Goal: Information Seeking & Learning: Learn about a topic

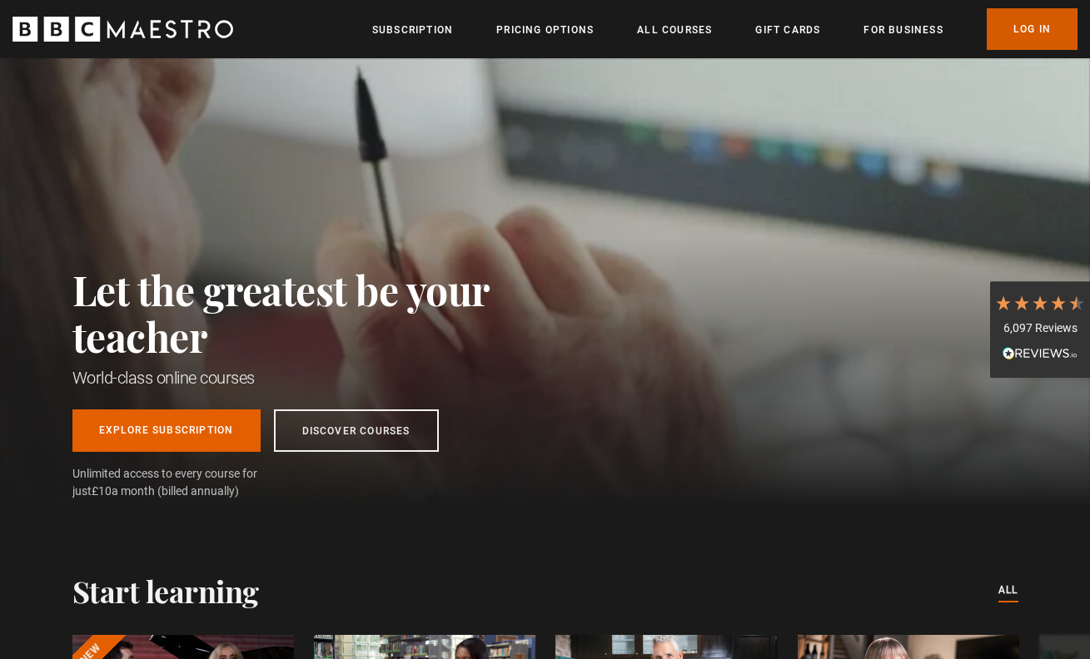
click at [1024, 29] on link "Log In" at bounding box center [1031, 29] width 91 height 42
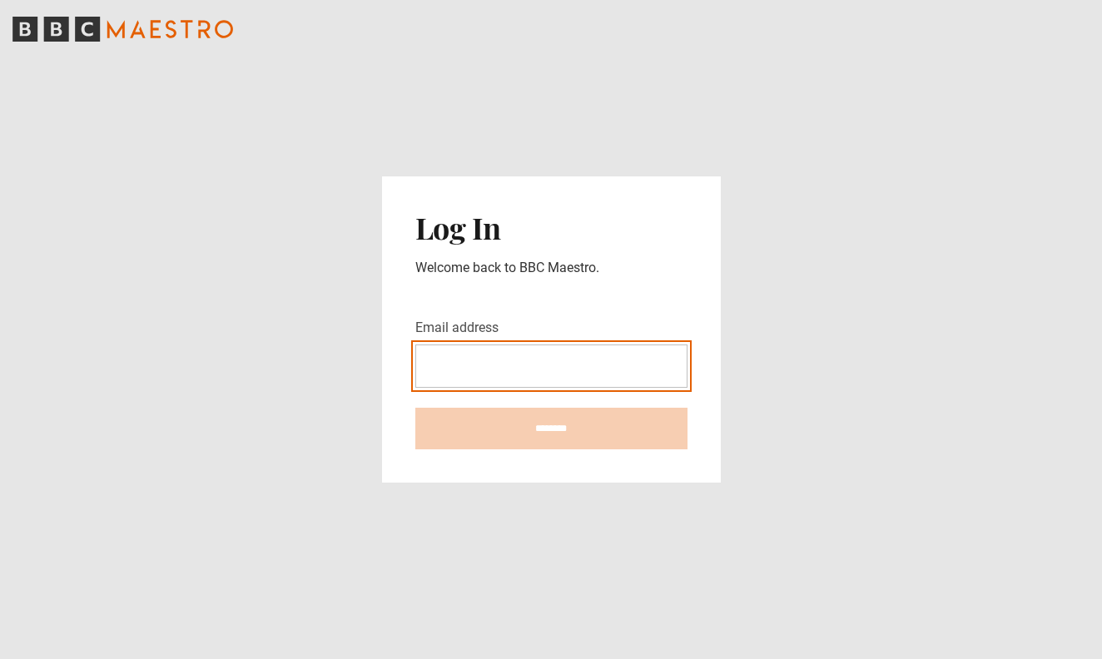
type input "**********"
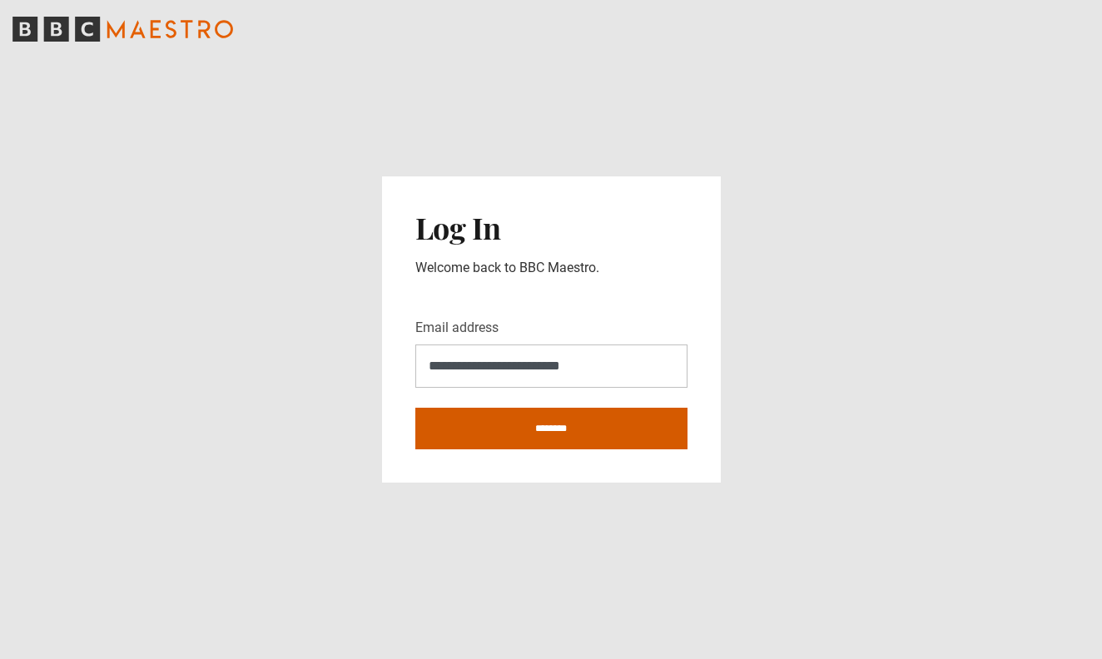
click at [623, 420] on input "********" at bounding box center [551, 429] width 272 height 42
type input "**********"
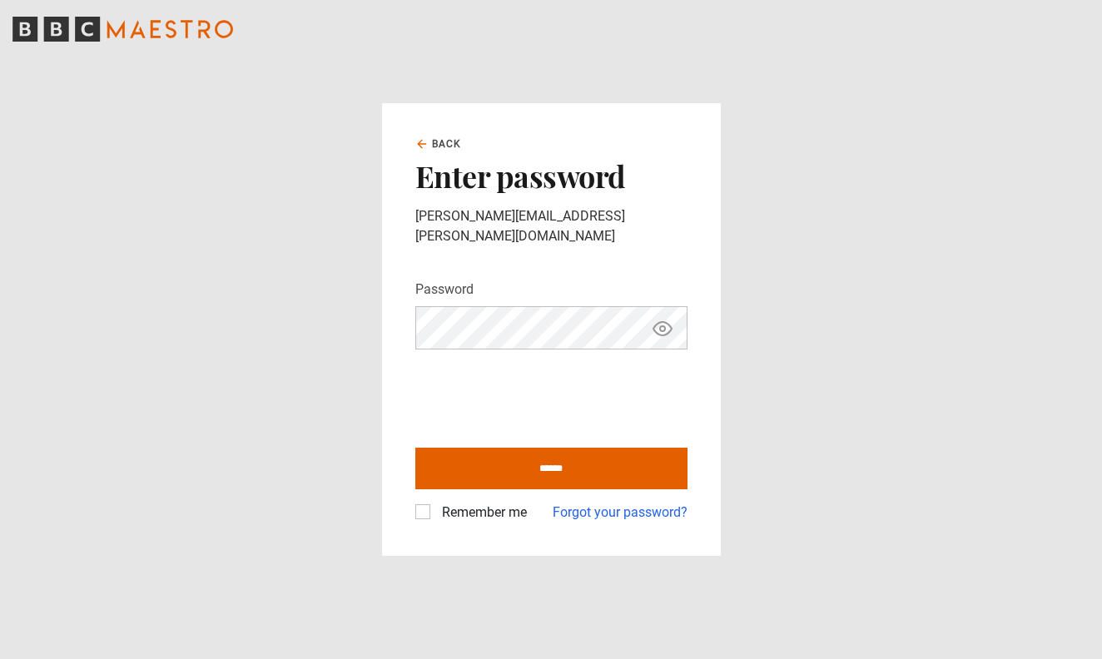
click at [435, 505] on label "Remember me" at bounding box center [481, 513] width 92 height 20
click at [601, 474] on input "******" at bounding box center [551, 469] width 272 height 42
type input "**********"
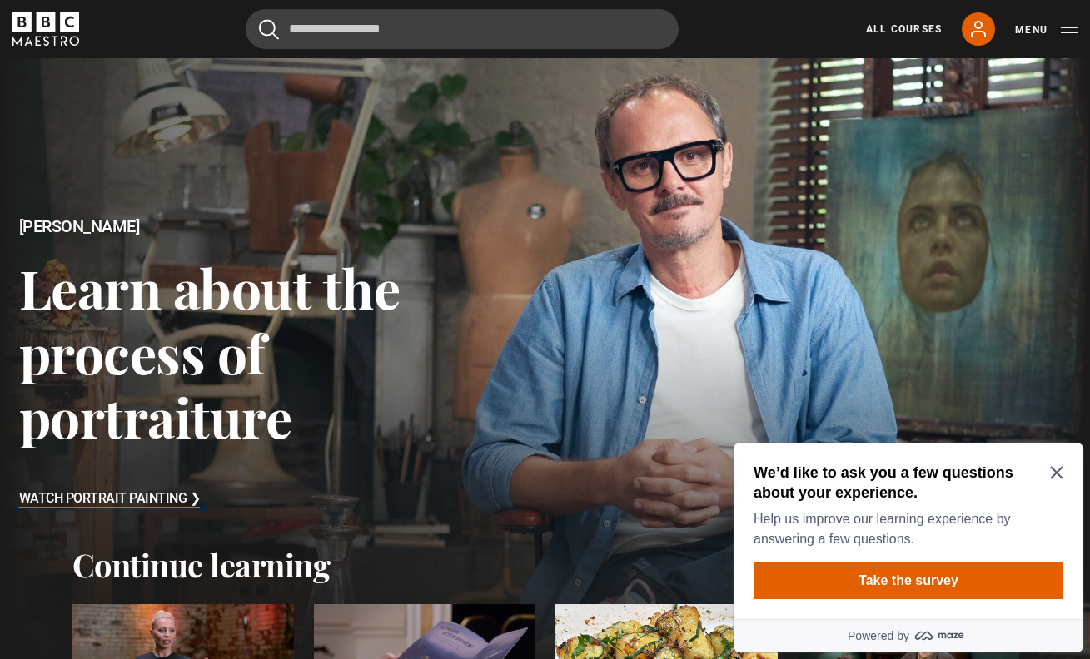
click at [1054, 477] on icon "Close Maze Prompt" at bounding box center [1056, 472] width 13 height 13
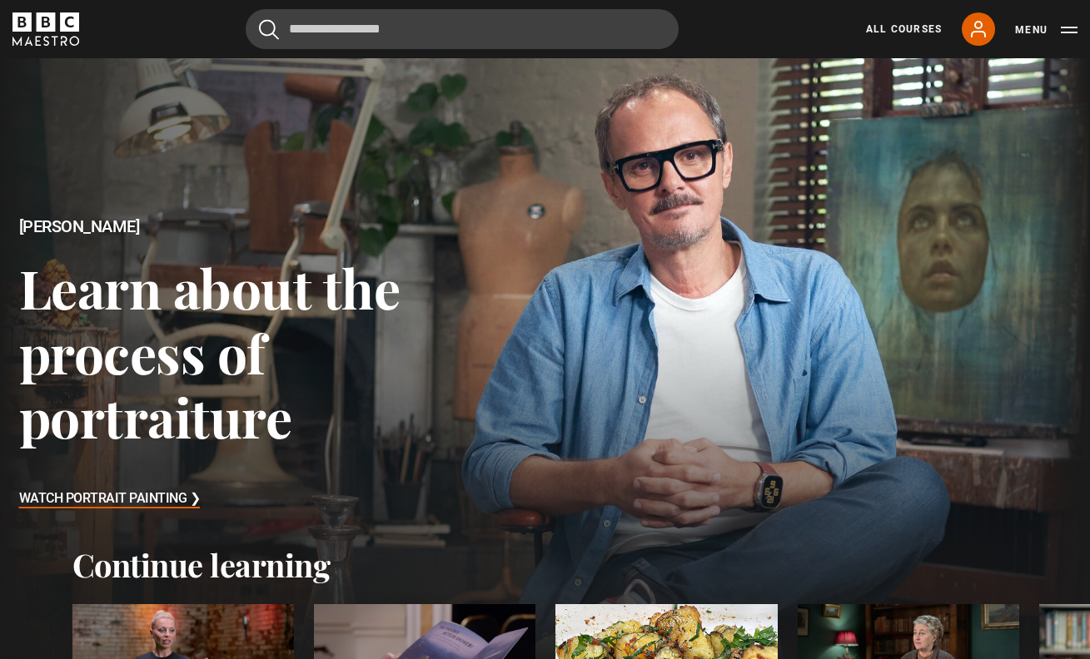
click at [191, 643] on div at bounding box center [182, 666] width 221 height 125
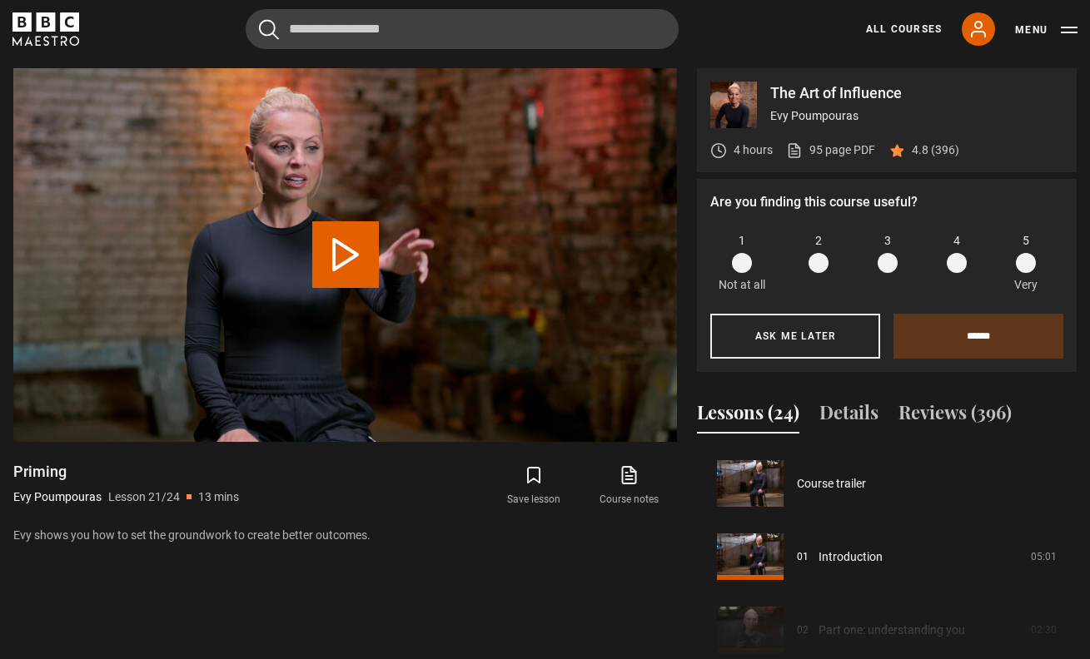
scroll to position [1465, 0]
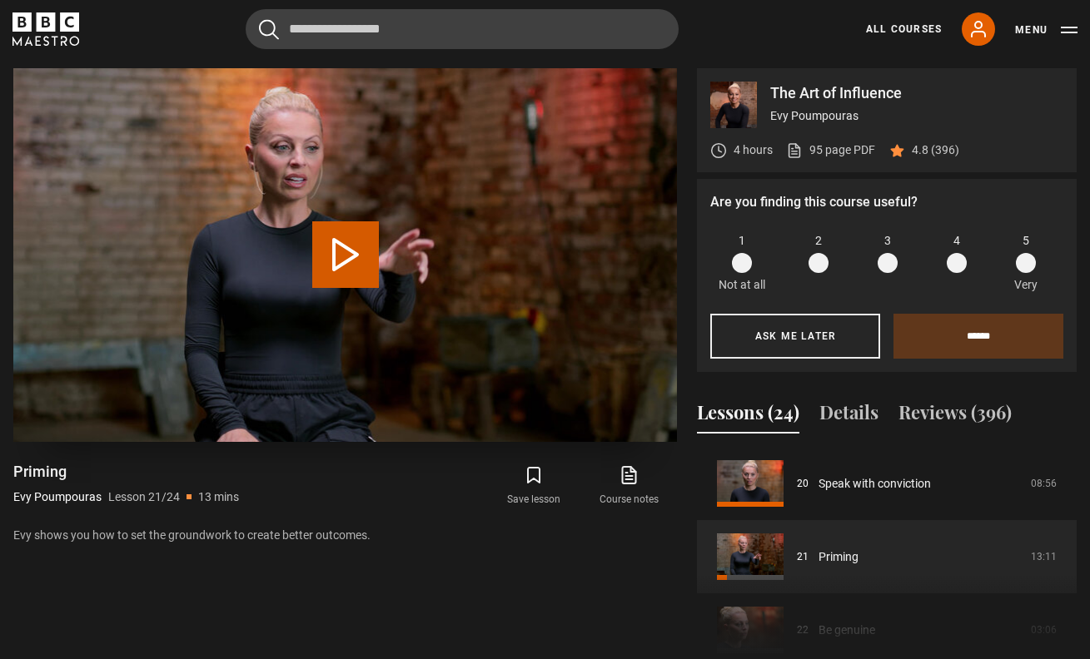
click at [348, 256] on button "Play Lesson Priming" at bounding box center [345, 254] width 67 height 67
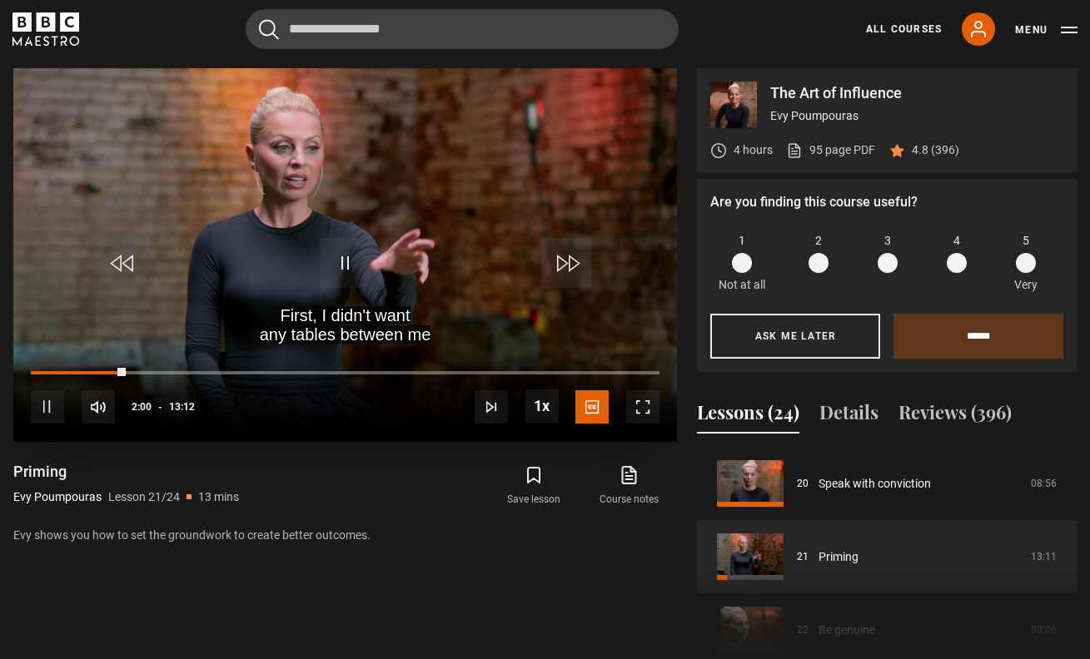
click at [654, 415] on span "Video Player" at bounding box center [642, 406] width 33 height 33
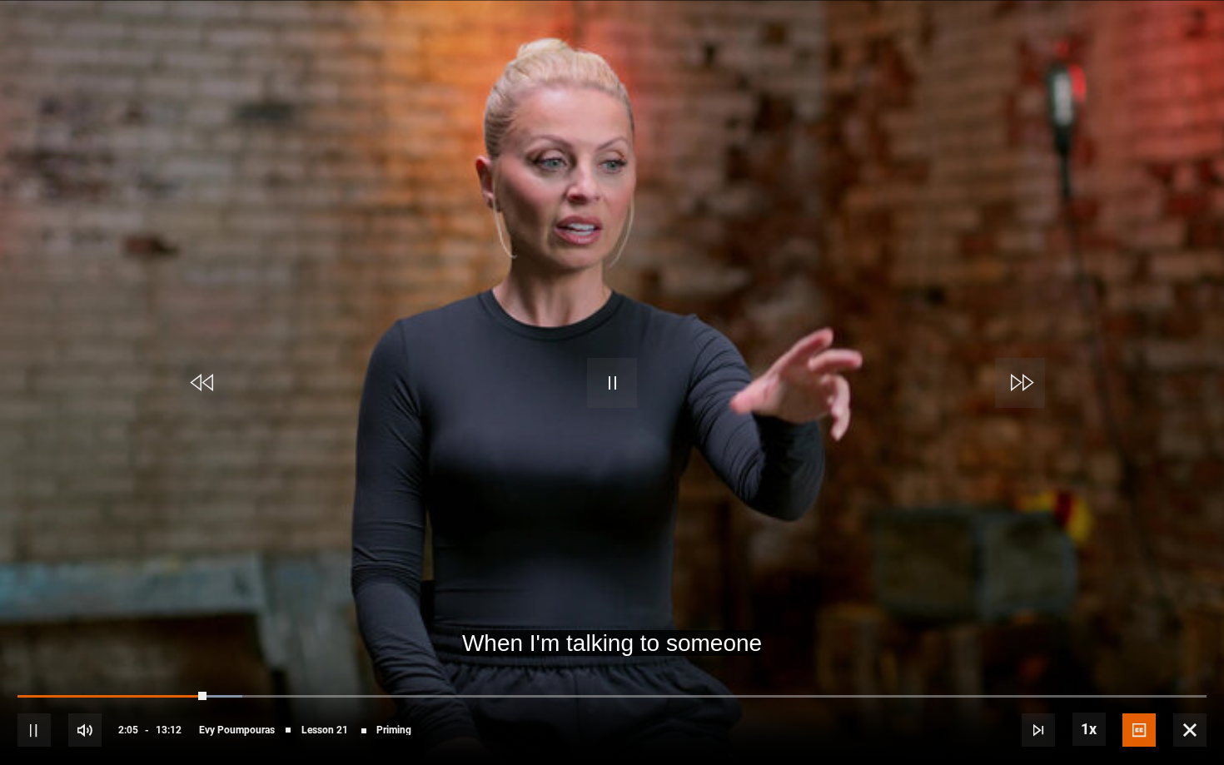
click at [616, 393] on span "Video Player" at bounding box center [612, 383] width 50 height 50
click at [1089, 658] on span "Video Player" at bounding box center [1189, 729] width 33 height 33
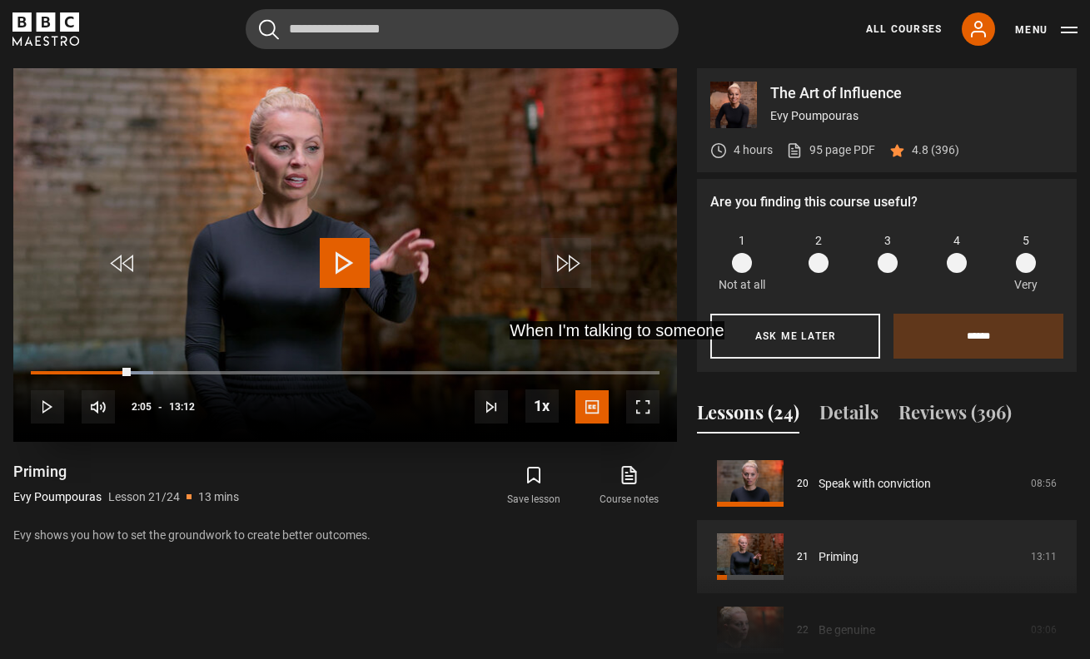
click at [364, 272] on span "Video Player" at bounding box center [345, 263] width 50 height 50
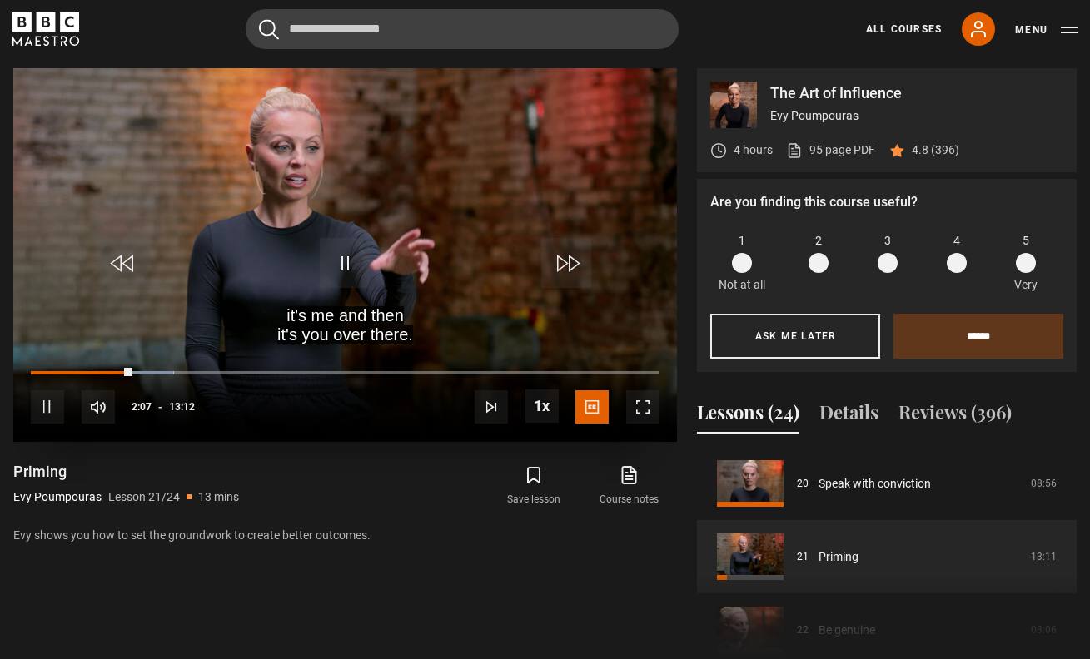
click at [650, 415] on span "Video Player" at bounding box center [642, 406] width 33 height 33
click at [653, 408] on span "Video Player" at bounding box center [642, 406] width 33 height 33
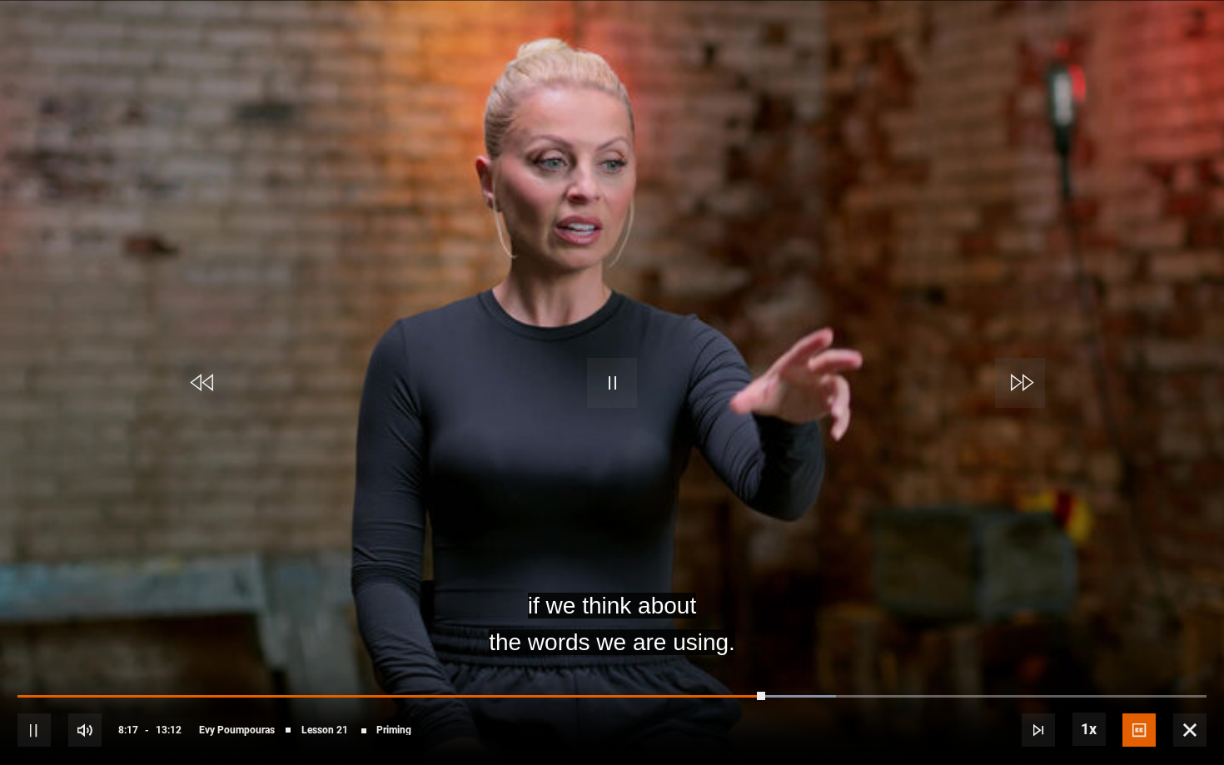
click at [827, 234] on video "Video Player" at bounding box center [612, 382] width 1224 height 765
click at [615, 375] on span "Video Player" at bounding box center [612, 383] width 50 height 50
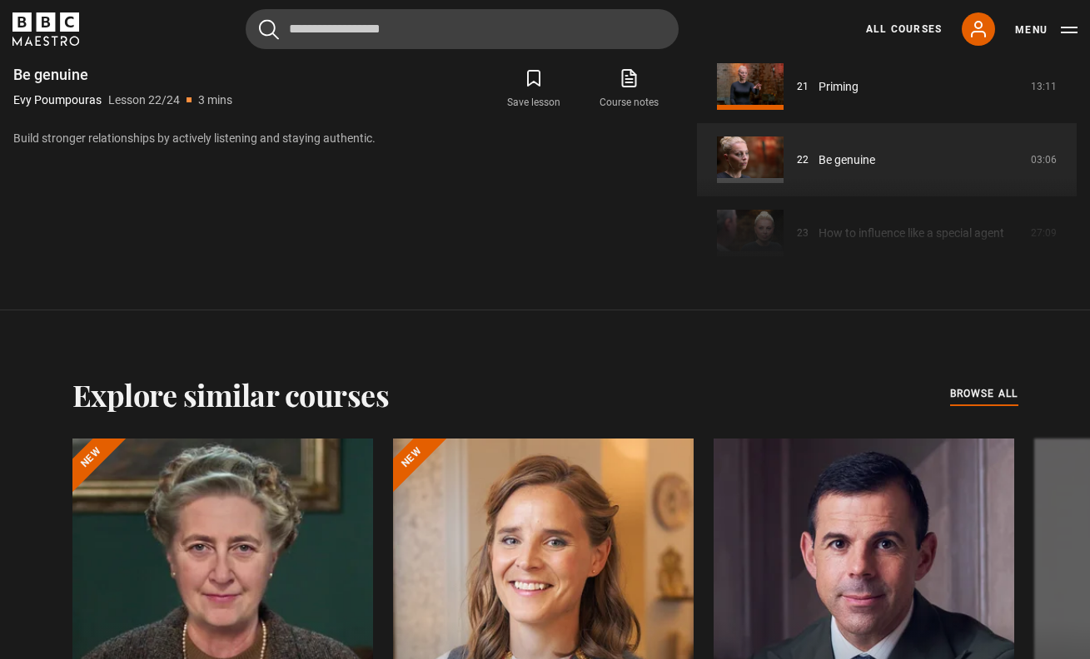
scroll to position [1070, 0]
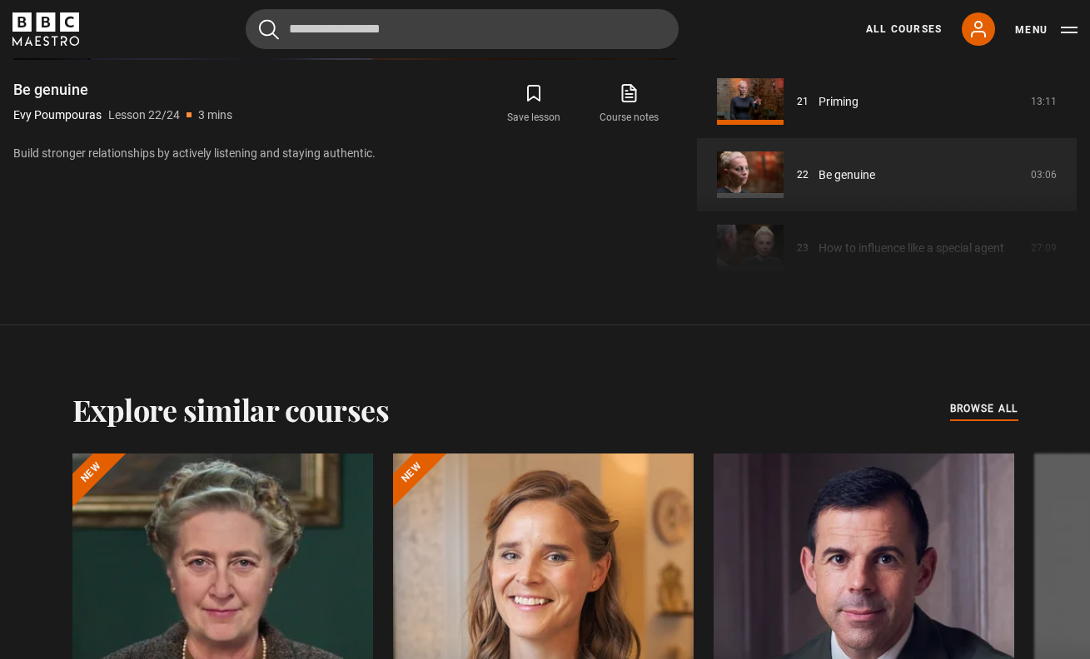
drag, startPoint x: 1081, startPoint y: 221, endPoint x: 1077, endPoint y: 186, distance: 35.2
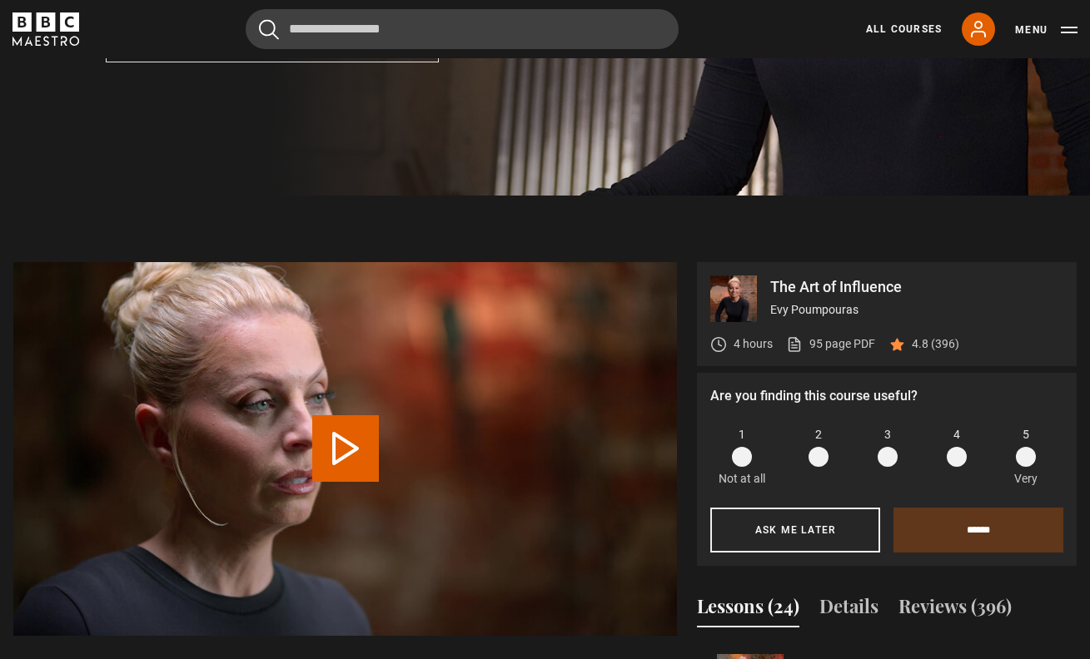
scroll to position [444, 0]
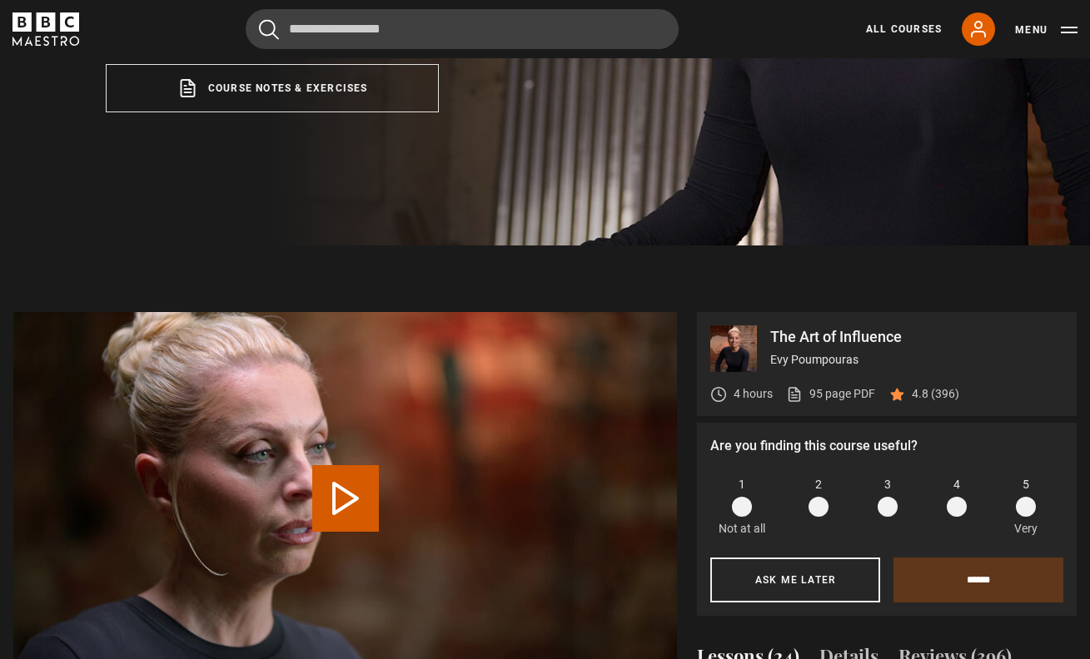
click at [346, 489] on button "Play Lesson Be genuine" at bounding box center [345, 498] width 67 height 67
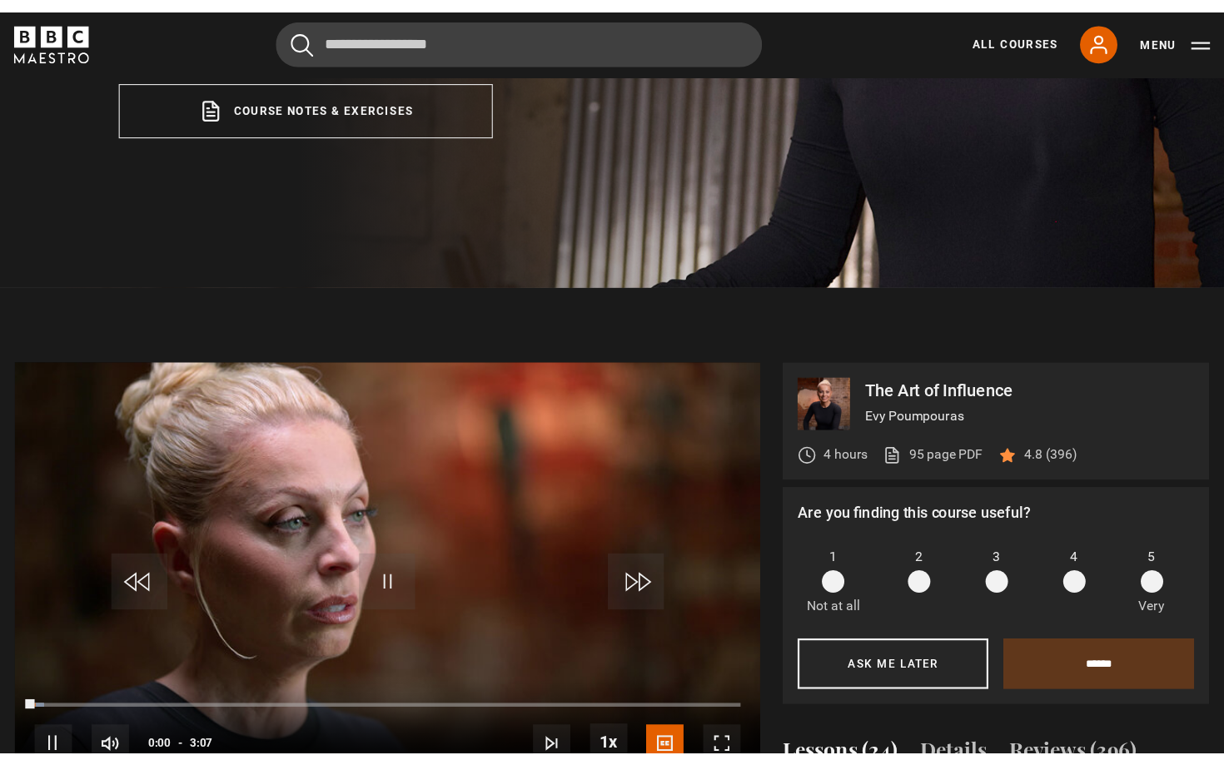
scroll to position [468, 0]
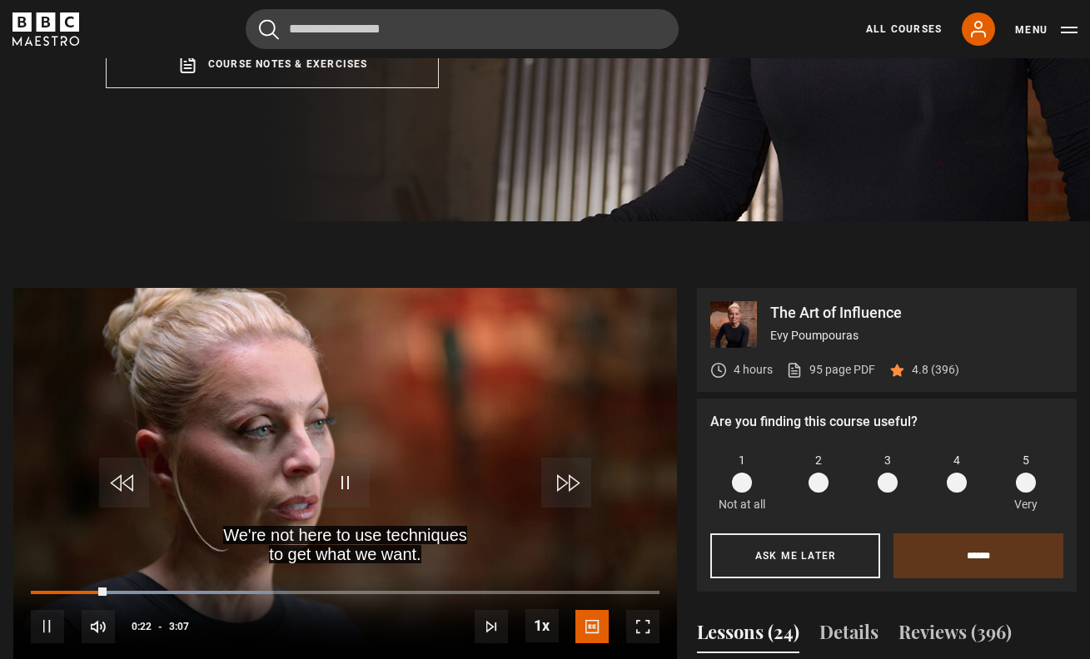
click at [633, 629] on span "Video Player" at bounding box center [642, 626] width 33 height 33
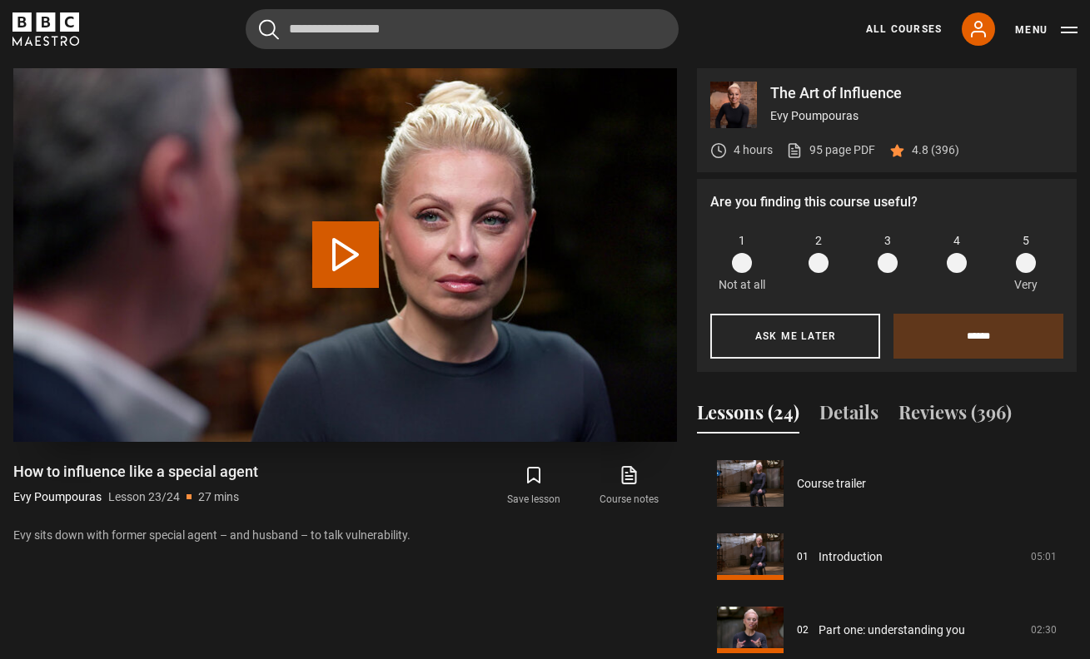
scroll to position [1605, 0]
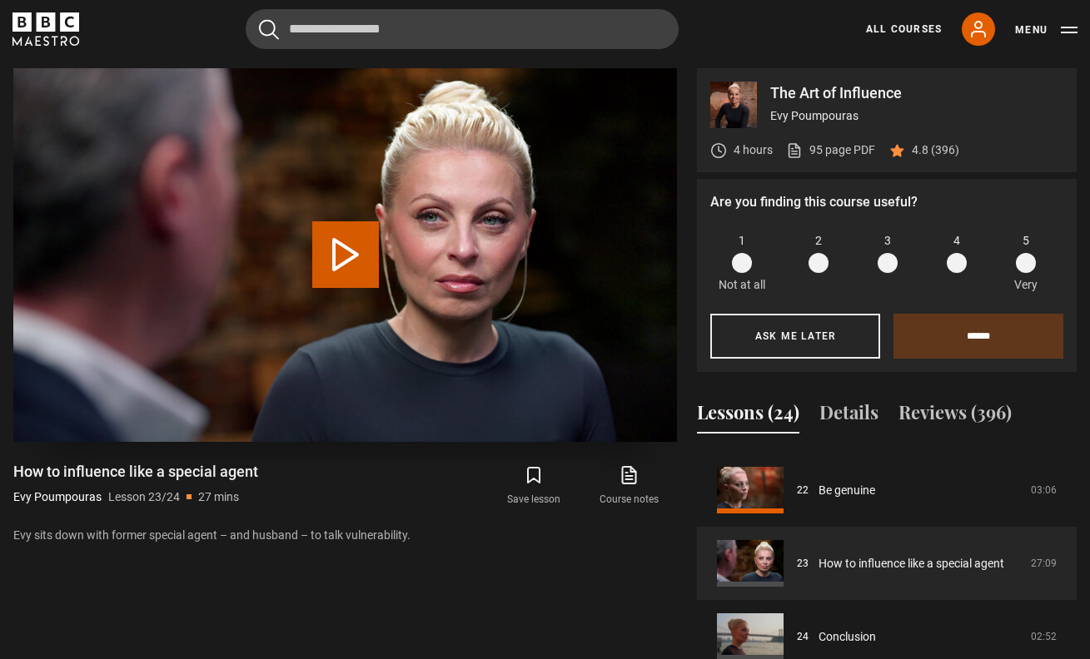
click at [361, 246] on button "Play Lesson How to influence like a special agent" at bounding box center [345, 254] width 67 height 67
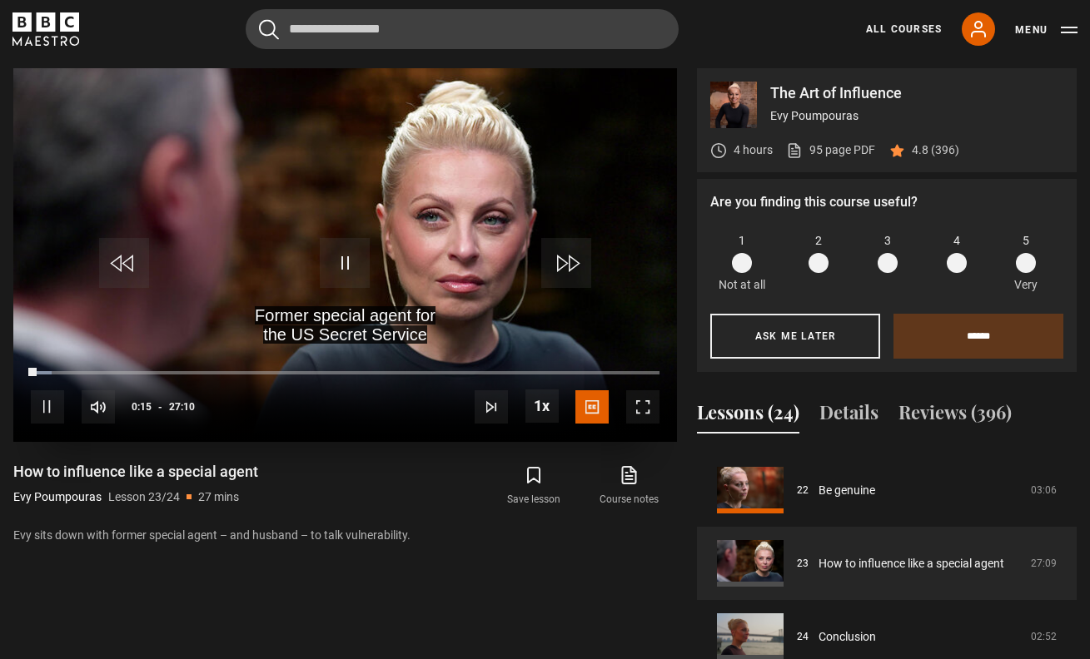
click at [636, 404] on span "Video Player" at bounding box center [642, 406] width 33 height 33
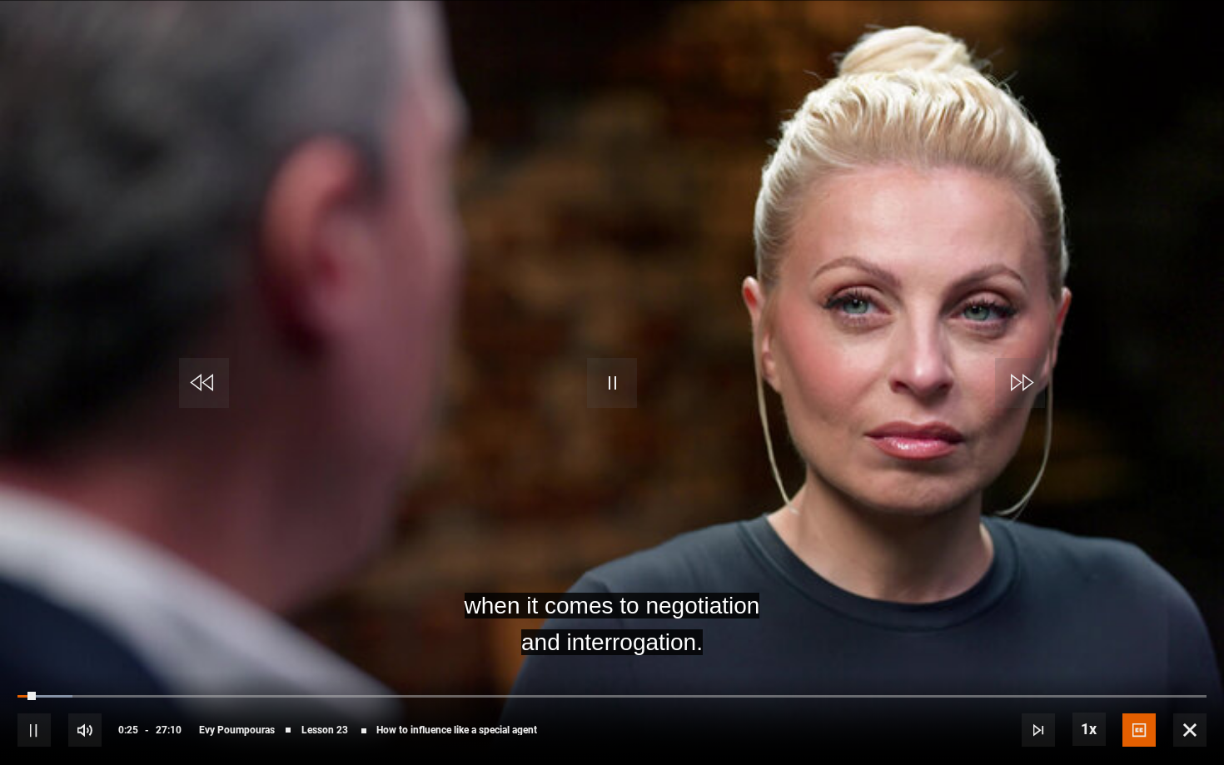
click at [615, 395] on span "Video Player" at bounding box center [612, 383] width 50 height 50
click at [626, 395] on span "Video Player" at bounding box center [612, 383] width 50 height 50
click at [613, 381] on span "Video Player" at bounding box center [612, 383] width 50 height 50
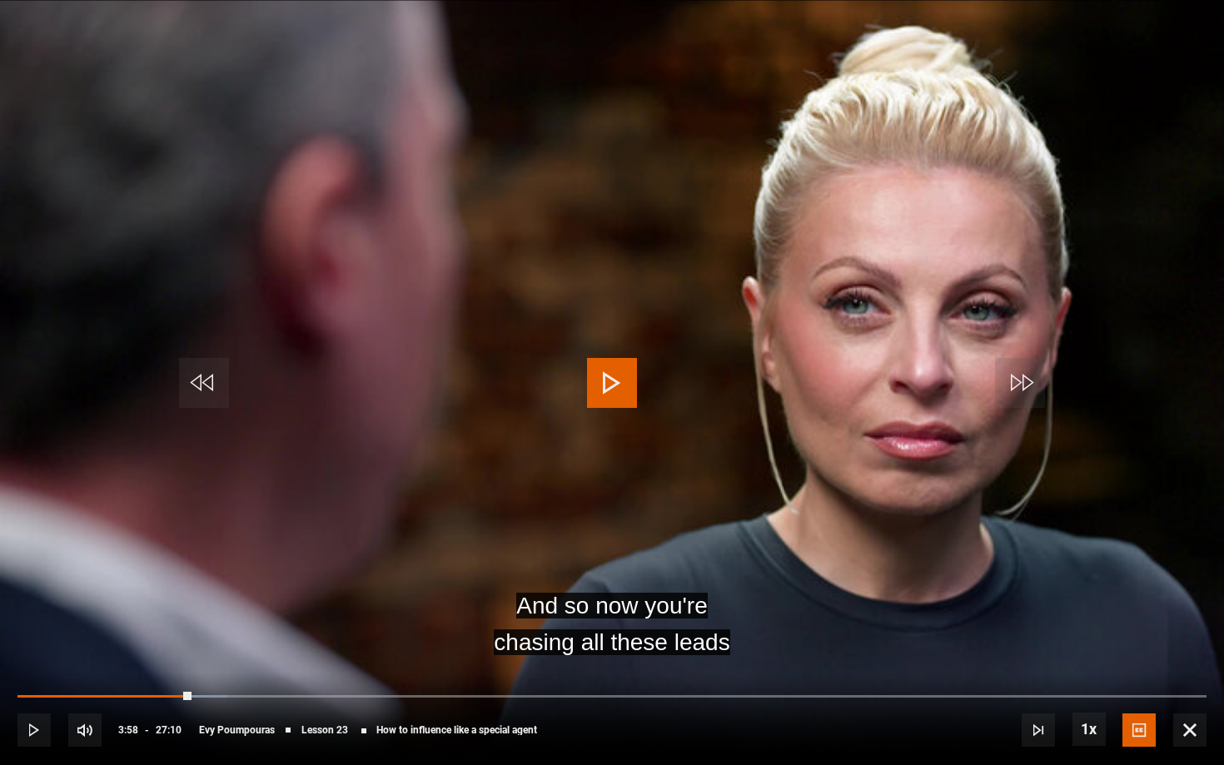
click at [617, 395] on span "Video Player" at bounding box center [612, 383] width 50 height 50
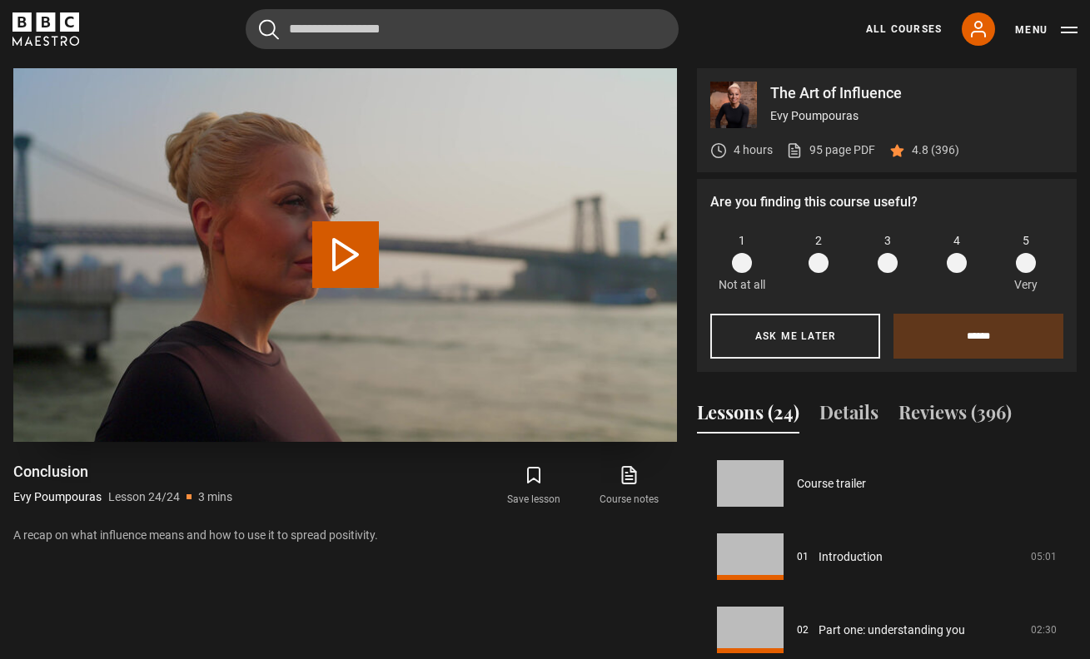
scroll to position [1605, 0]
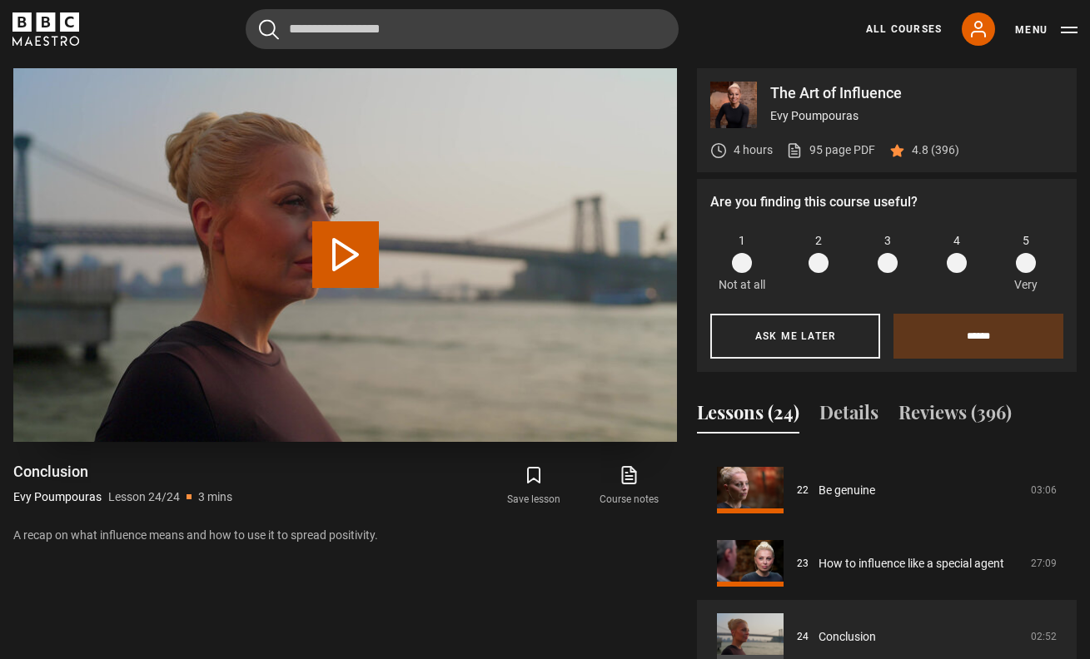
click at [354, 257] on button "Play Lesson Conclusion" at bounding box center [345, 254] width 67 height 67
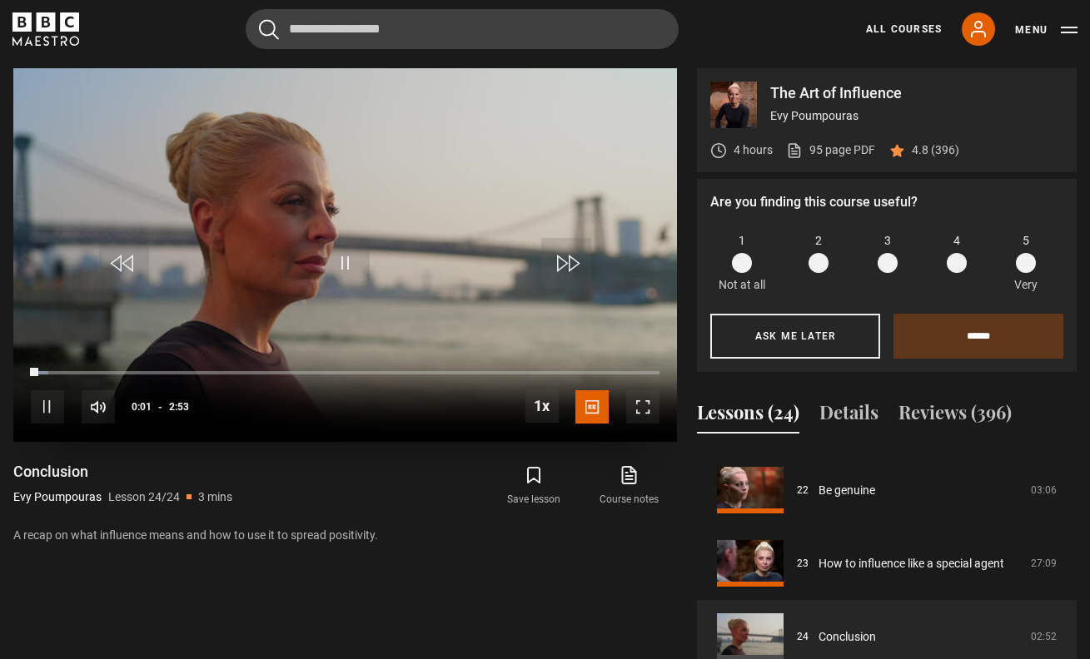
click at [633, 405] on span "Video Player" at bounding box center [642, 406] width 33 height 33
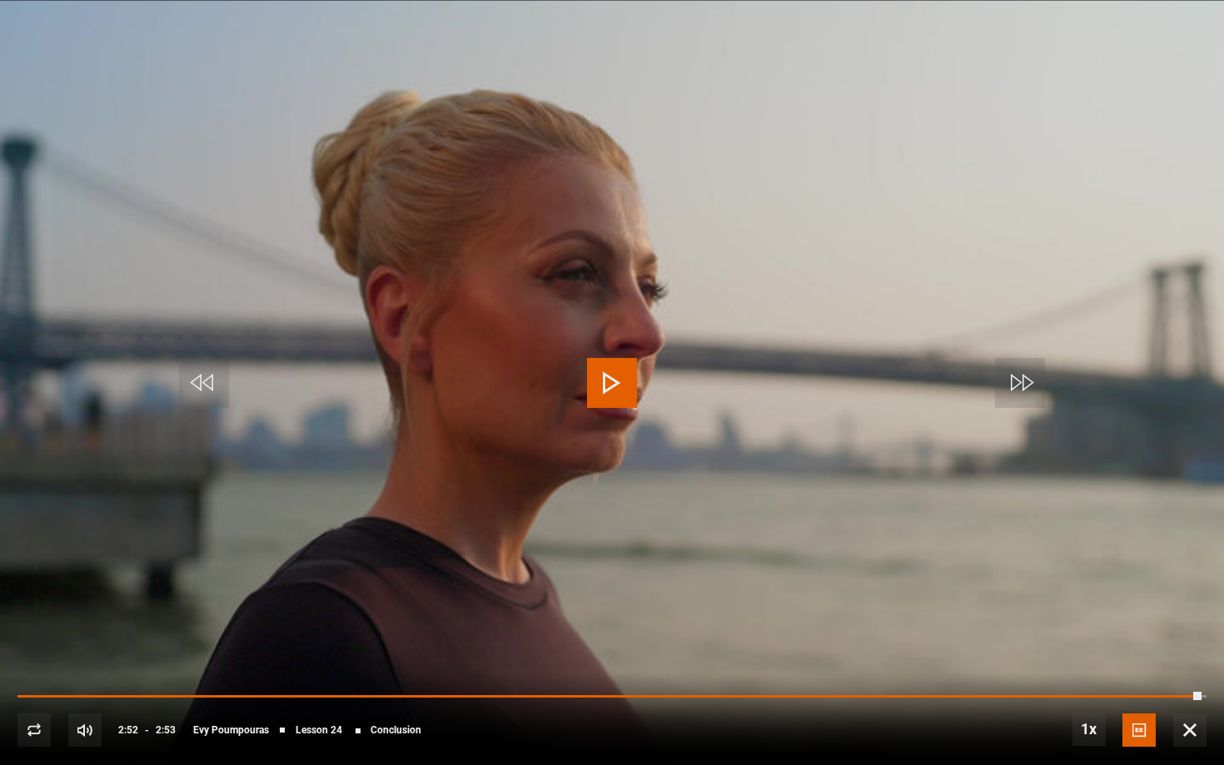
click at [1089, 658] on span "Video Player" at bounding box center [1189, 729] width 33 height 33
